Goal: Obtain resource: Download file/media

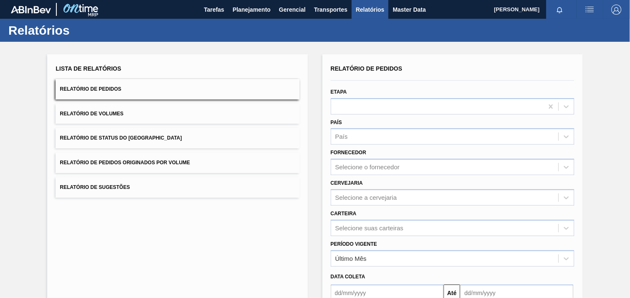
click at [399, 177] on div "Cervejaria Selecione a cervejaria" at bounding box center [452, 191] width 243 height 28
click at [398, 165] on div "Selecione o fornecedor" at bounding box center [367, 167] width 64 height 7
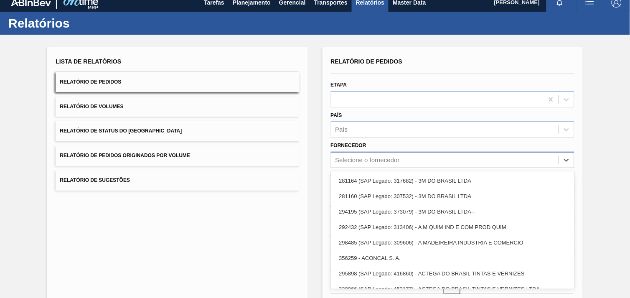
paste input "320622"
type input "320622"
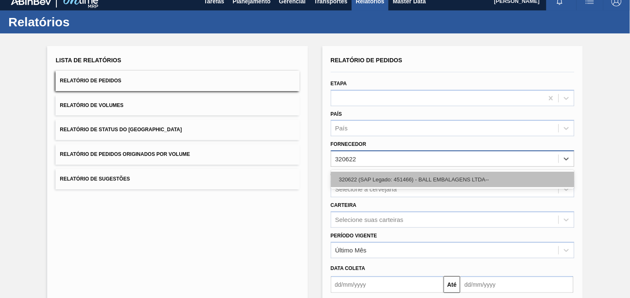
click at [396, 180] on div "320622 (SAP Legado: 451466) - BALL EMBALAGENS LTDA--" at bounding box center [452, 179] width 243 height 15
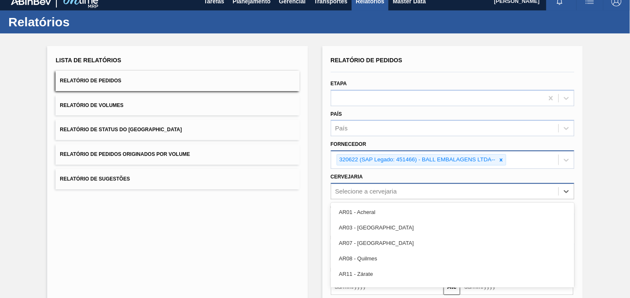
click at [393, 185] on div "option AR01 - Acheral focused, 1 of 93. 93 results available. Use Up and Down t…" at bounding box center [452, 191] width 243 height 16
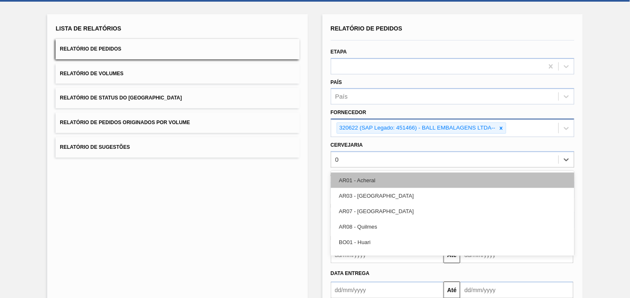
type input "02"
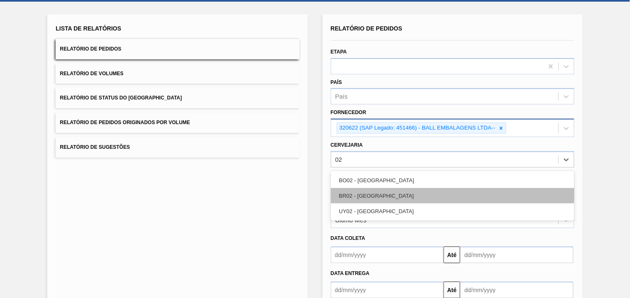
click at [386, 196] on div "BR02 - [GEOGRAPHIC_DATA]" at bounding box center [452, 195] width 243 height 15
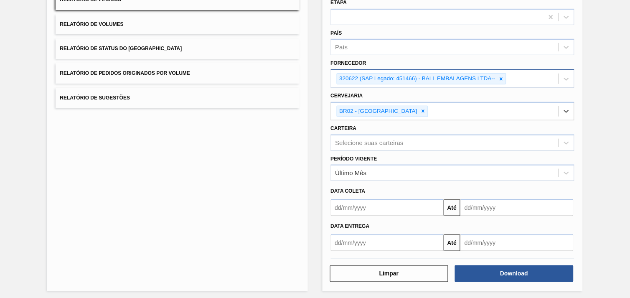
scroll to position [91, 0]
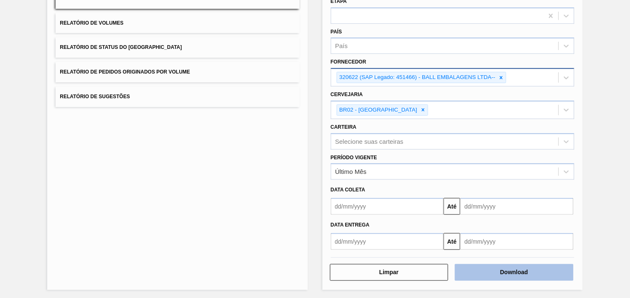
click at [540, 269] on button "Download" at bounding box center [514, 272] width 119 height 17
